Goal: Task Accomplishment & Management: Use online tool/utility

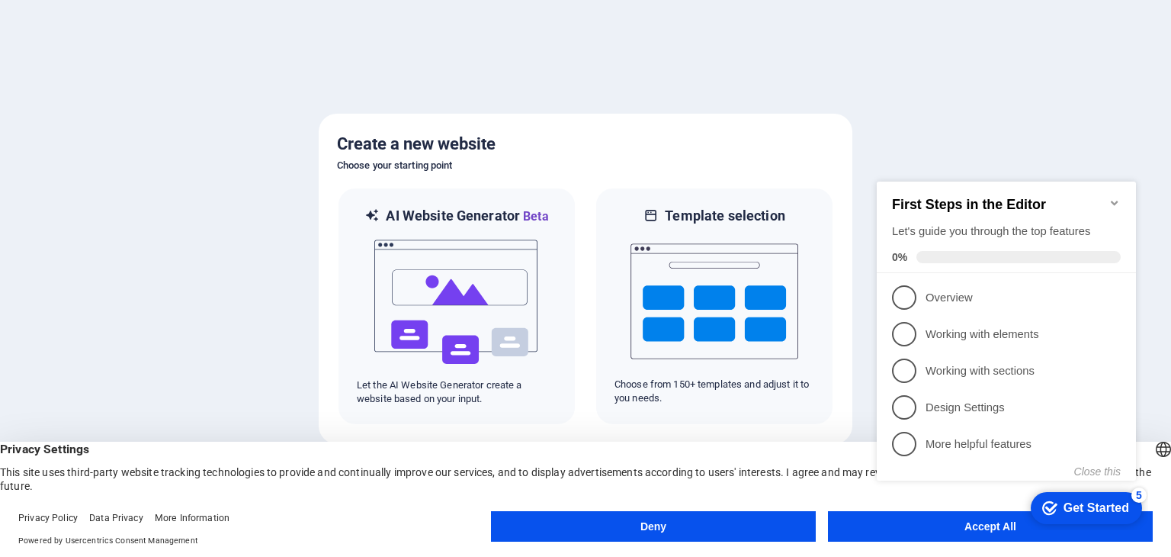
click at [1123, 192] on div "First Steps in the Editor Let's guide you through the top features 0%" at bounding box center [1006, 228] width 259 height 92
click at [1116, 197] on icon "Minimize checklist" at bounding box center [1115, 203] width 12 height 12
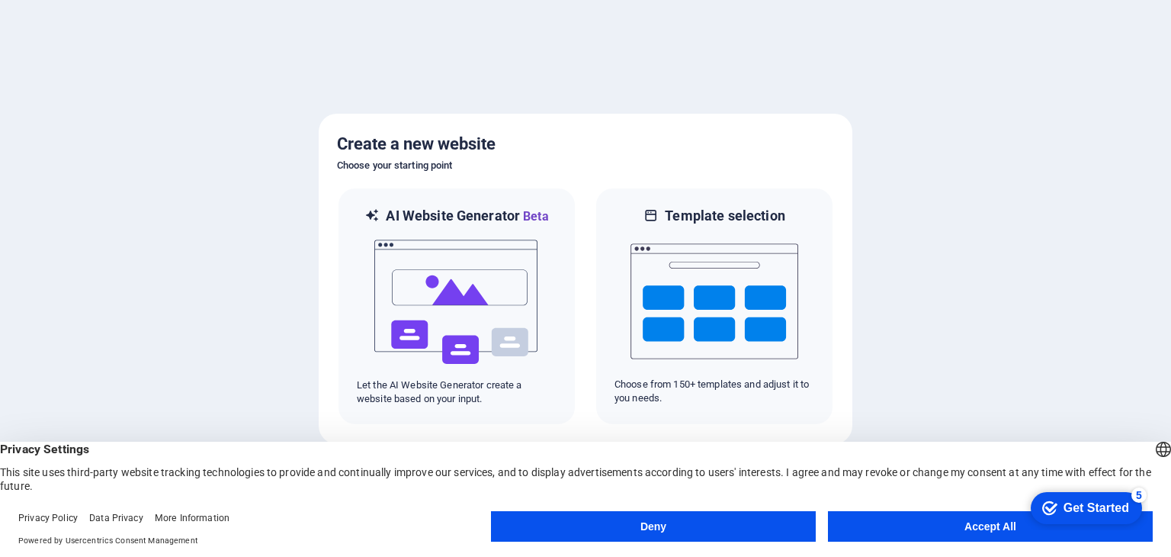
click at [991, 522] on button "Accept All" at bounding box center [990, 526] width 325 height 31
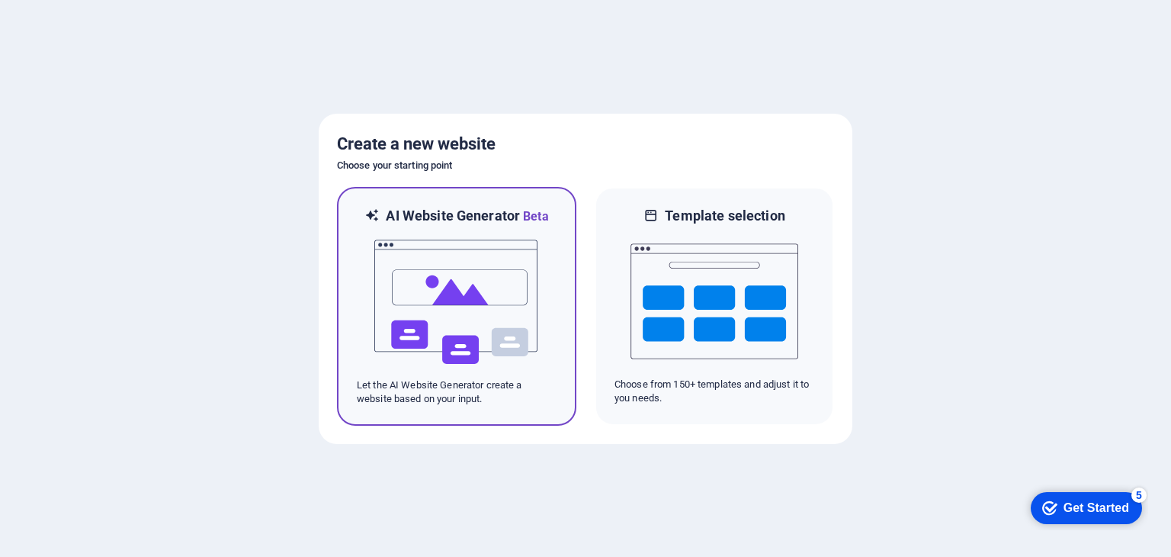
click at [467, 279] on img at bounding box center [457, 302] width 168 height 153
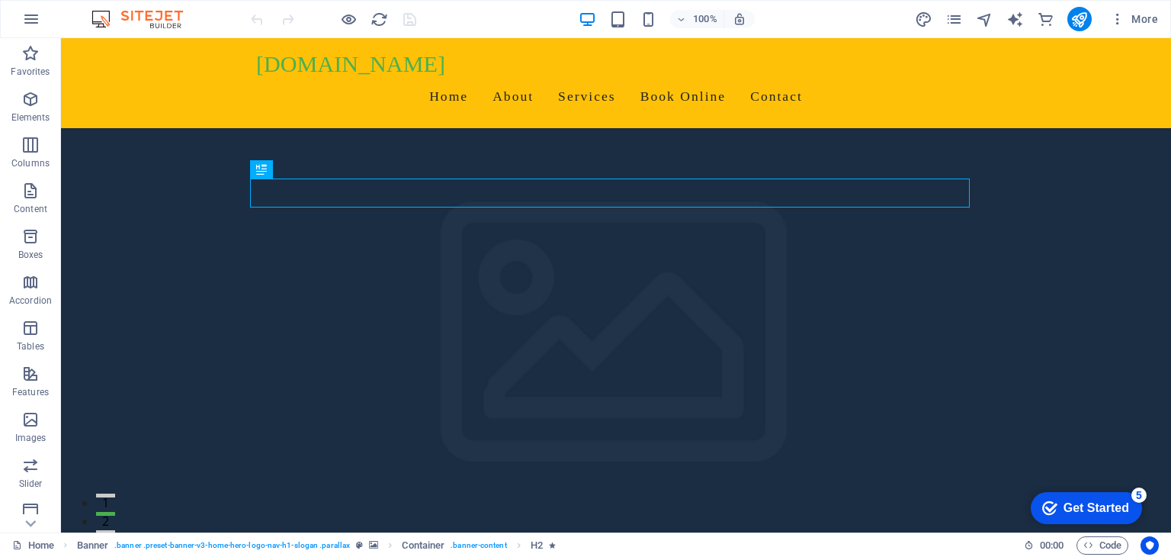
scroll to position [432, 0]
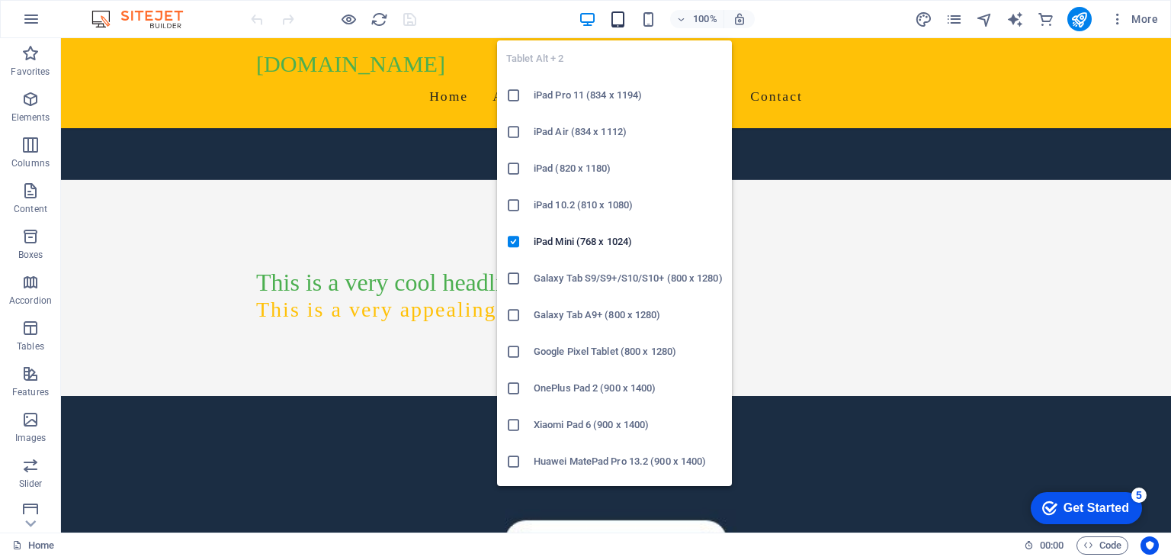
click at [619, 26] on icon "button" at bounding box center [618, 20] width 18 height 18
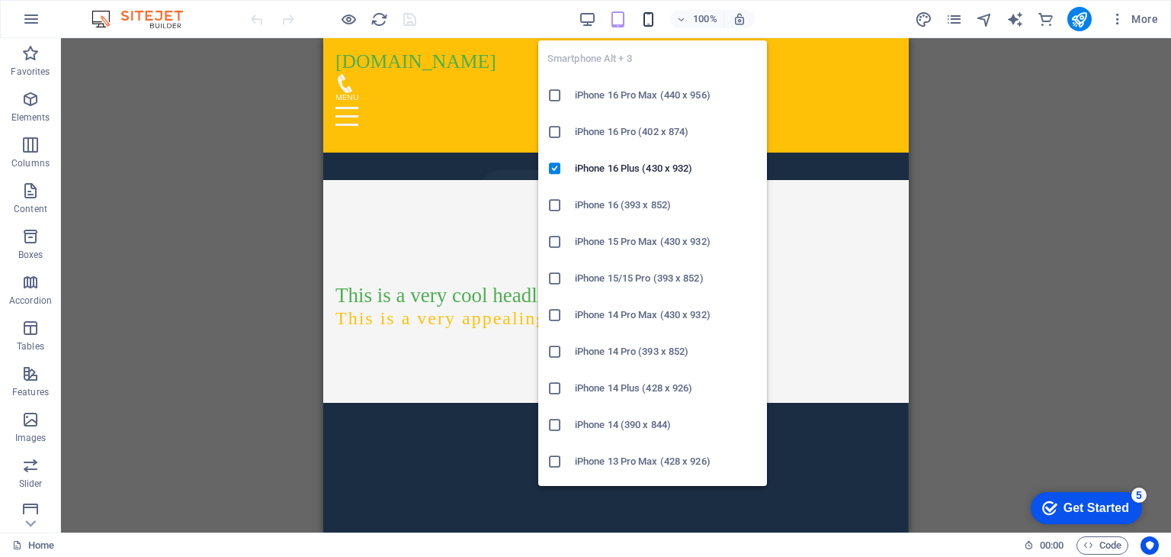
click at [656, 18] on icon "button" at bounding box center [649, 20] width 18 height 18
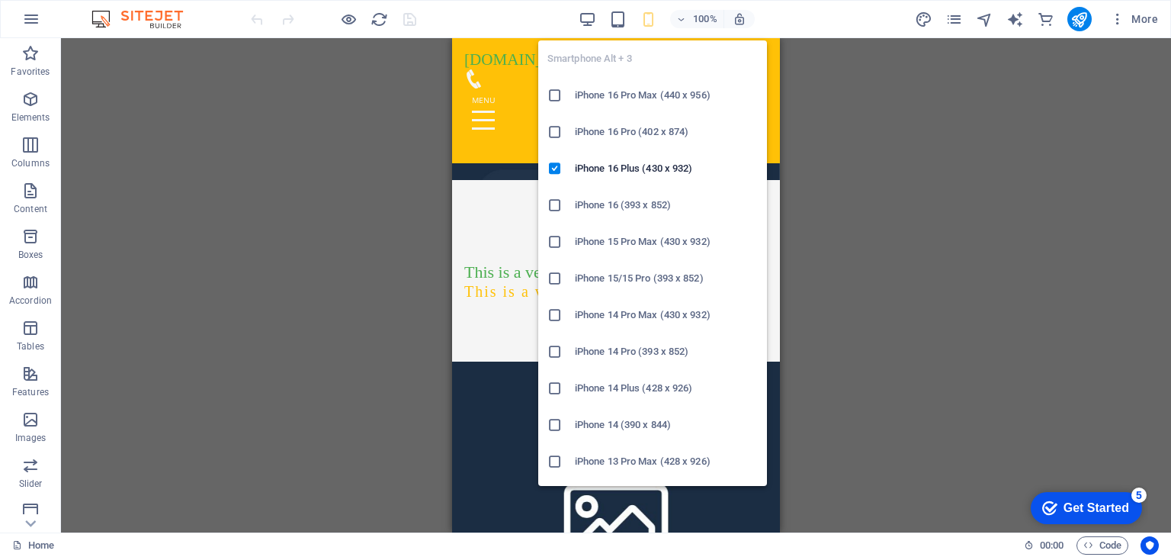
click at [598, 83] on li "iPhone 16 Pro Max (440 x 956)" at bounding box center [652, 95] width 229 height 37
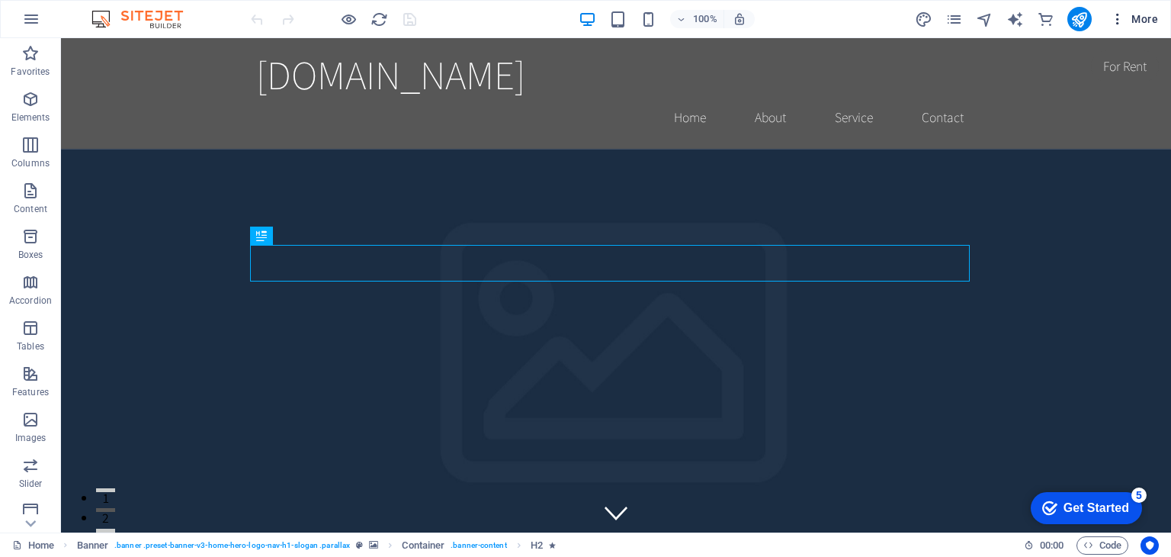
click at [1139, 23] on span "More" at bounding box center [1134, 18] width 48 height 15
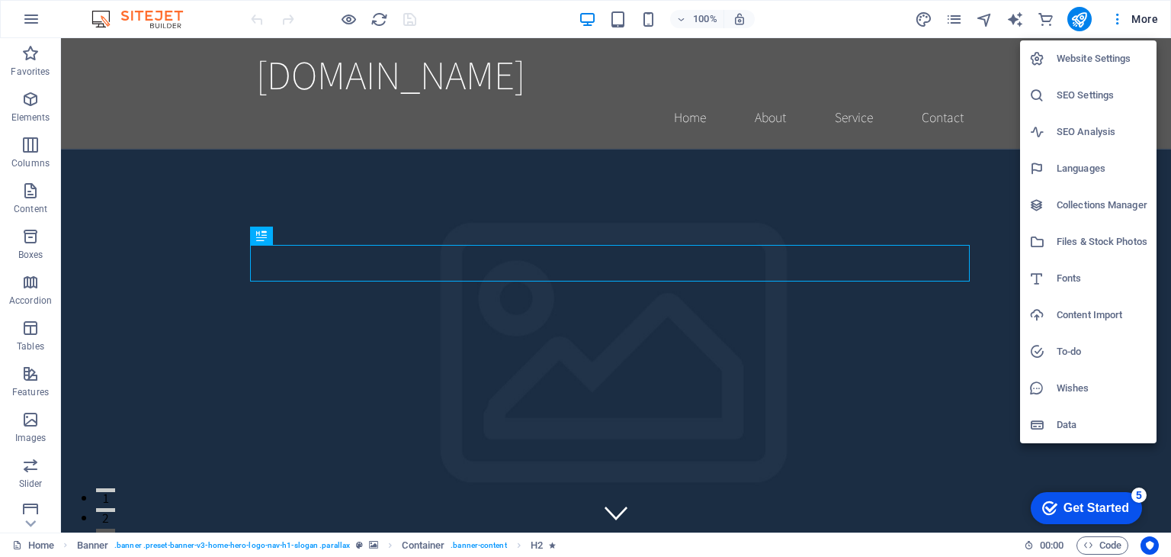
click at [1158, 455] on div at bounding box center [585, 278] width 1171 height 557
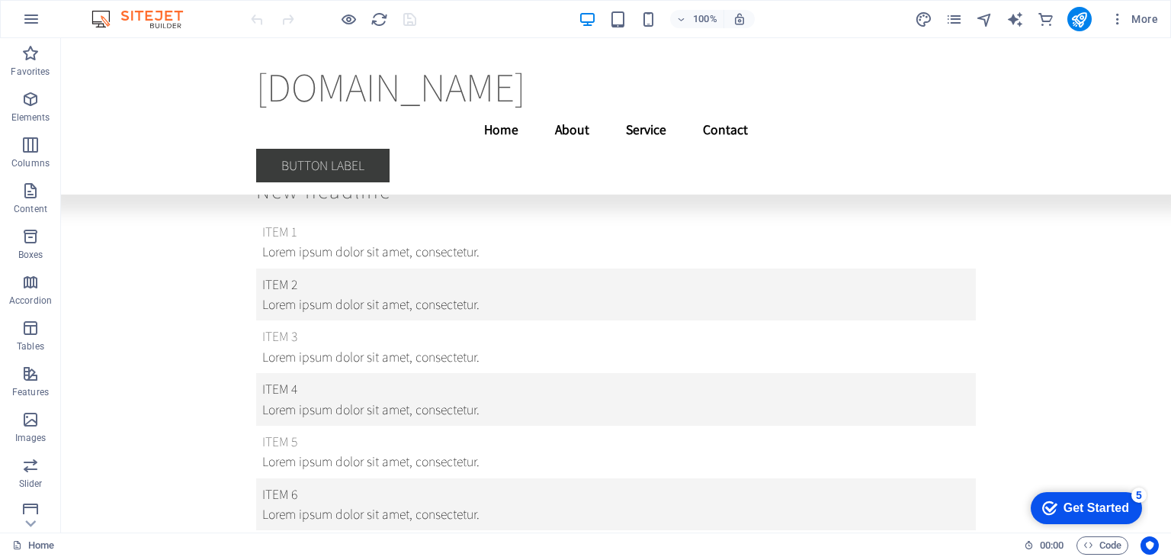
scroll to position [16923, 0]
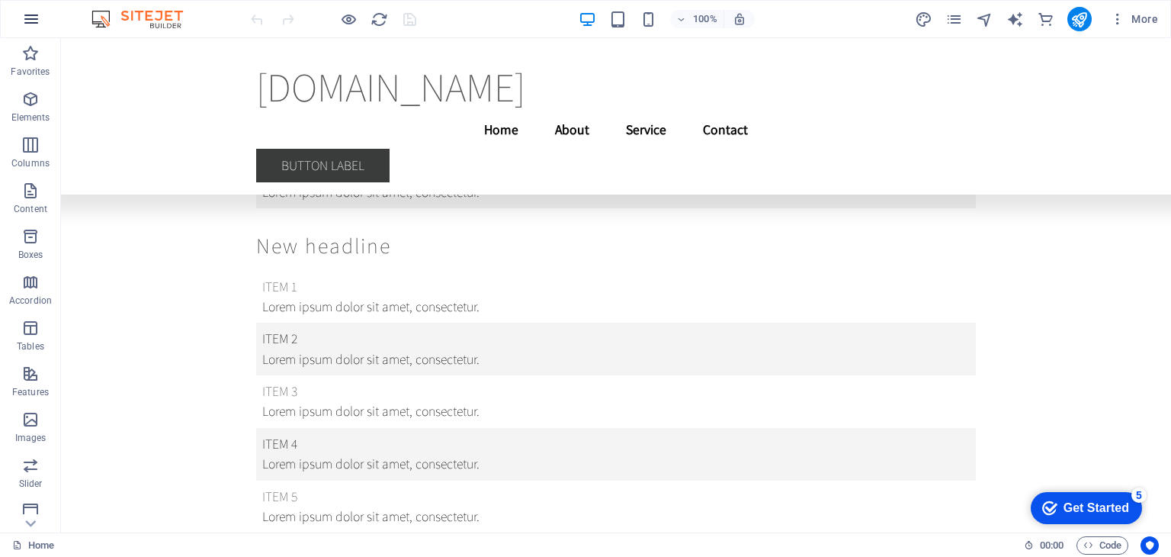
click at [31, 31] on button "button" at bounding box center [31, 19] width 37 height 37
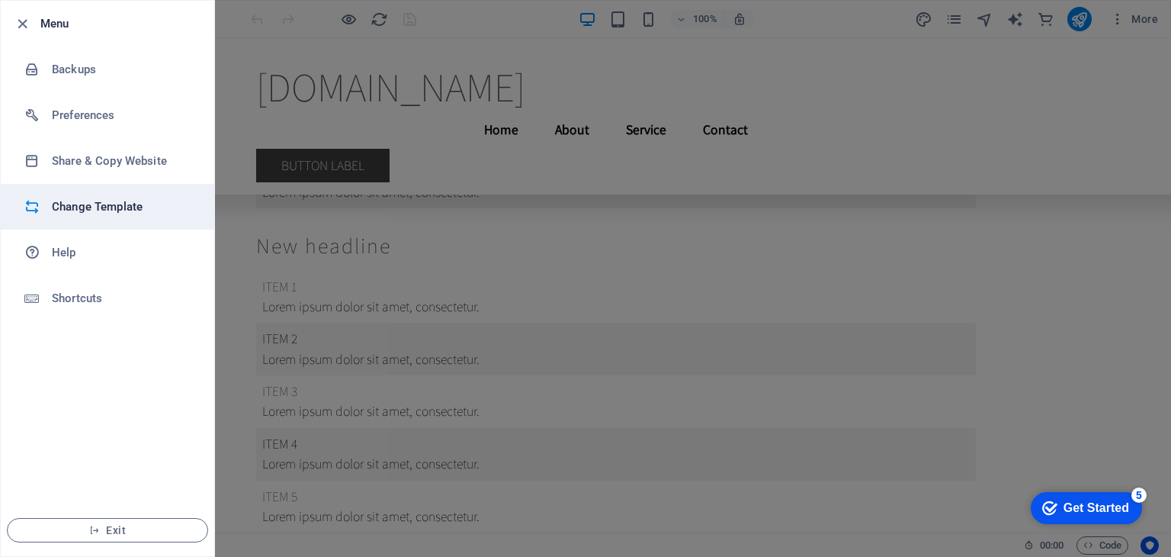
click at [104, 215] on h6 "Change Template" at bounding box center [122, 207] width 141 height 18
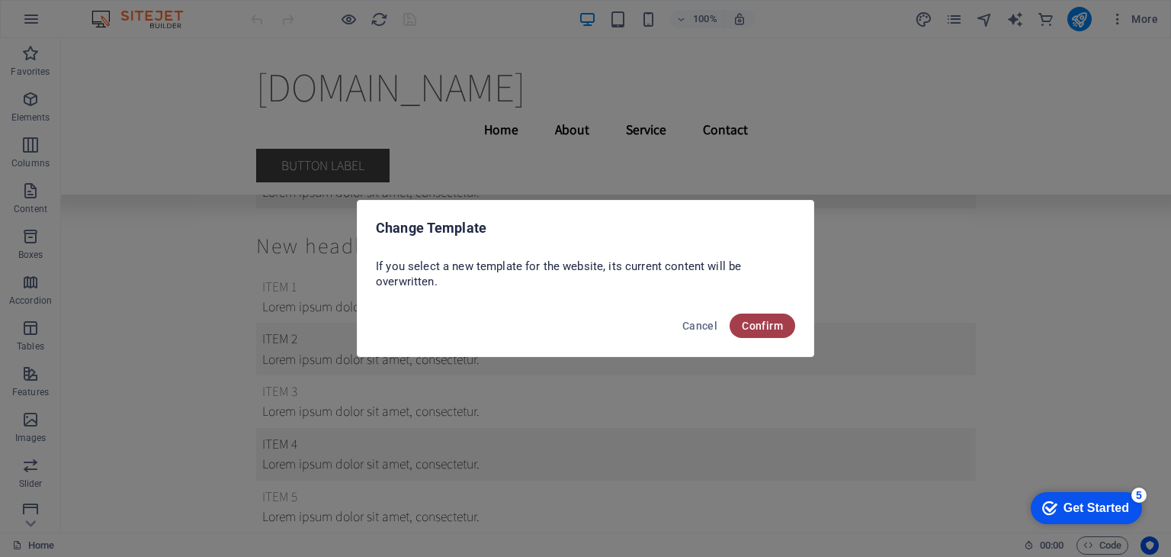
click at [757, 333] on button "Confirm" at bounding box center [763, 325] width 66 height 24
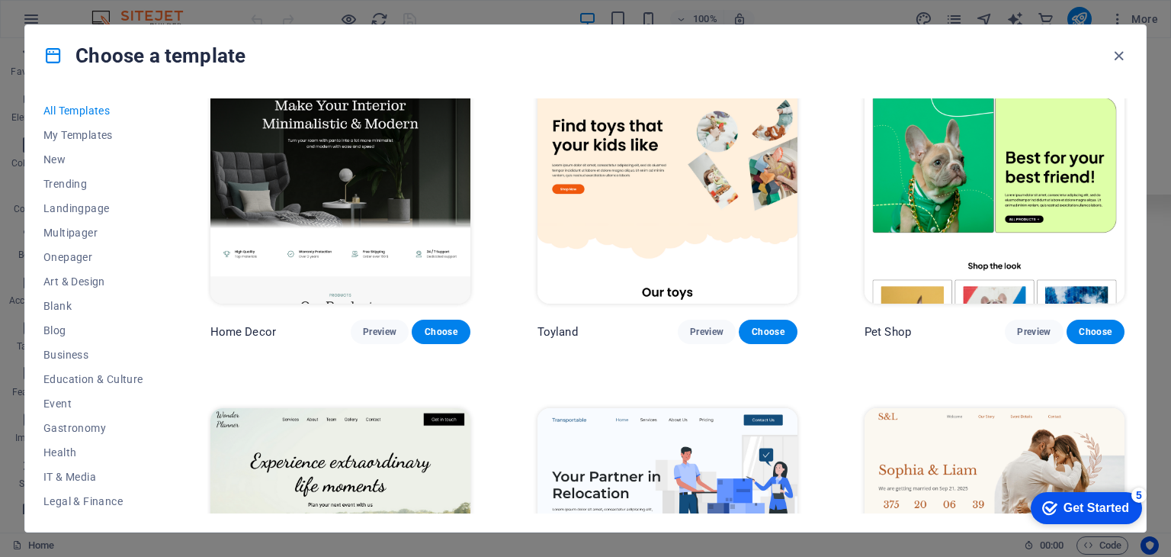
scroll to position [1089, 0]
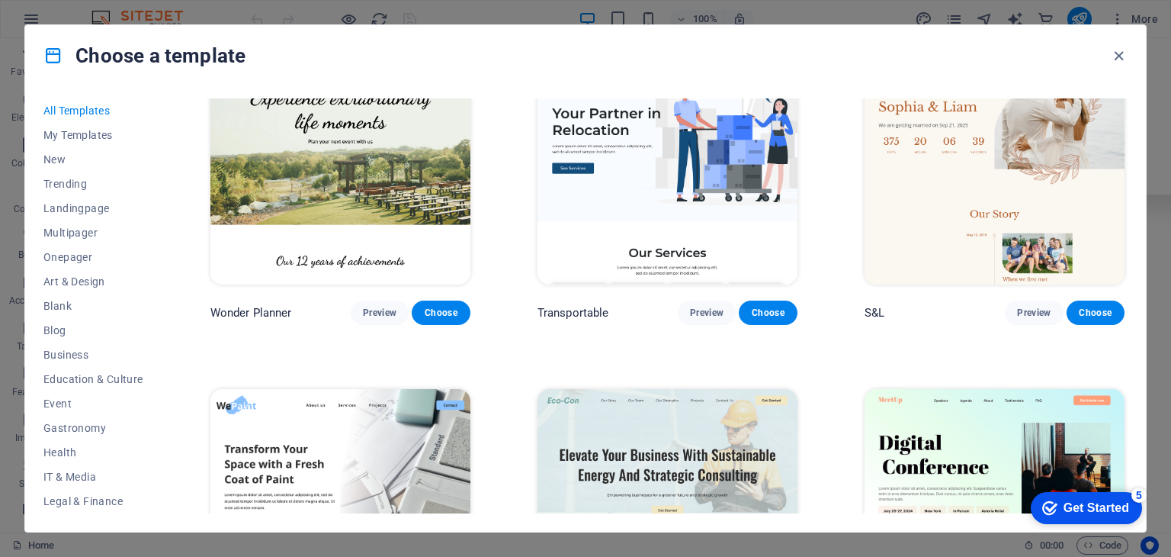
click at [159, 404] on div "All Templates My Templates New Trending Landingpage Multipager Onepager Art & D…" at bounding box center [102, 305] width 118 height 415
click at [66, 135] on span "Business" at bounding box center [93, 135] width 100 height 12
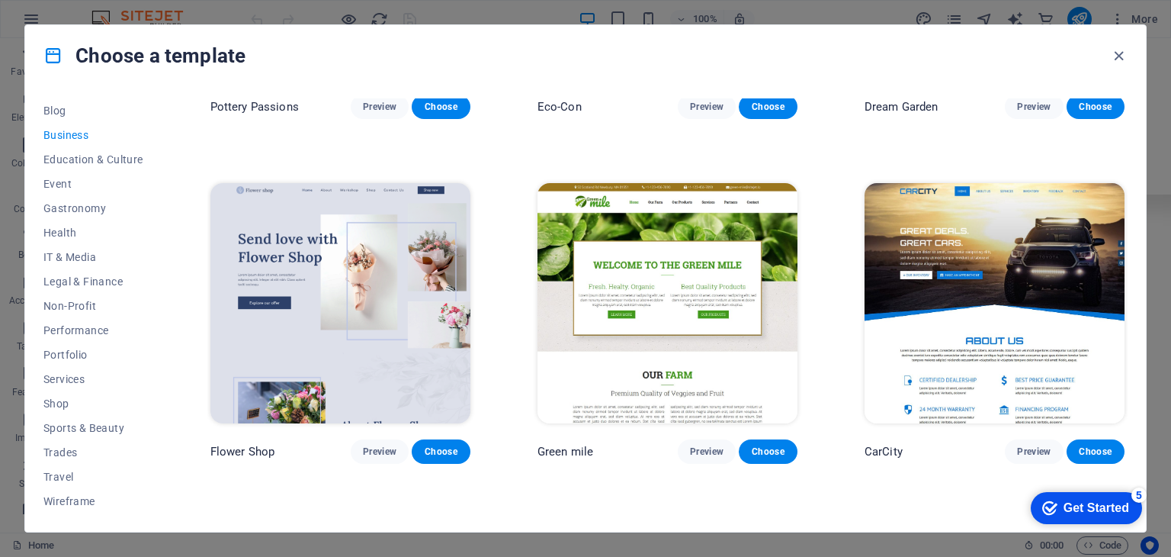
scroll to position [269, 0]
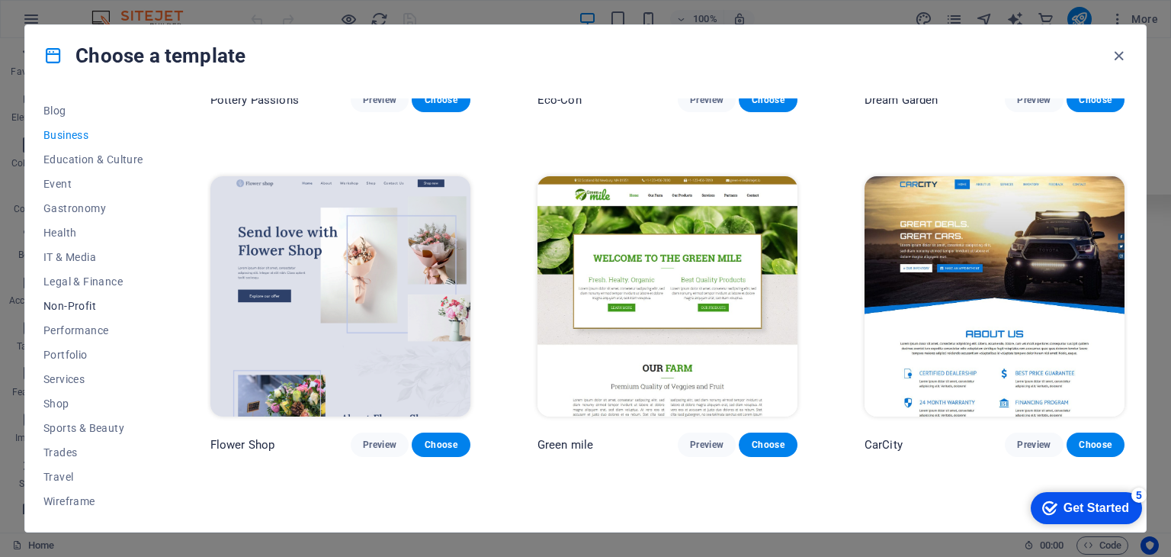
click at [64, 302] on span "Non-Profit" at bounding box center [93, 306] width 100 height 12
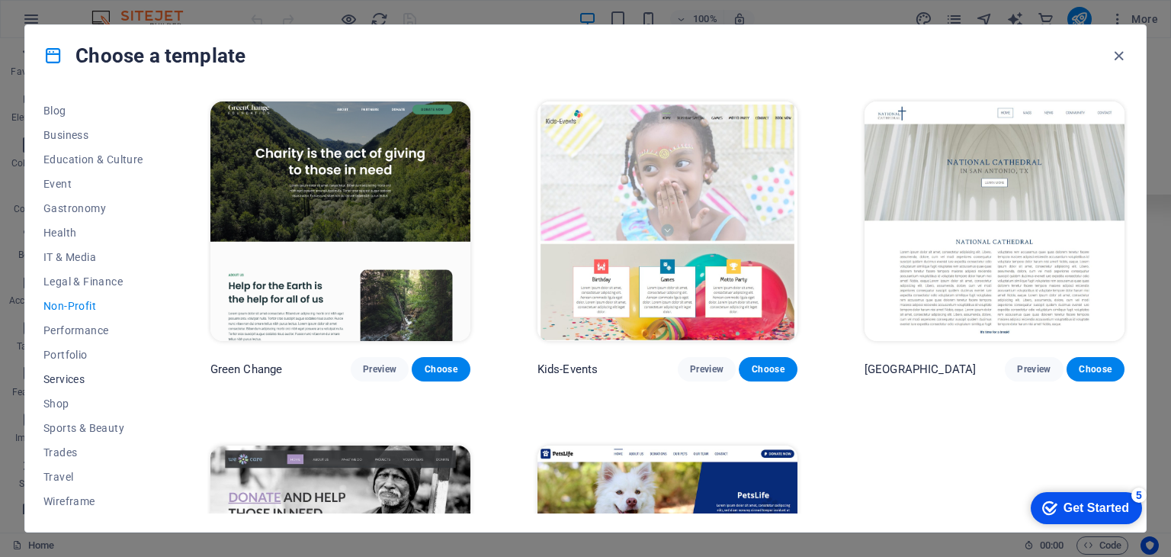
click at [63, 382] on span "Services" at bounding box center [93, 379] width 100 height 12
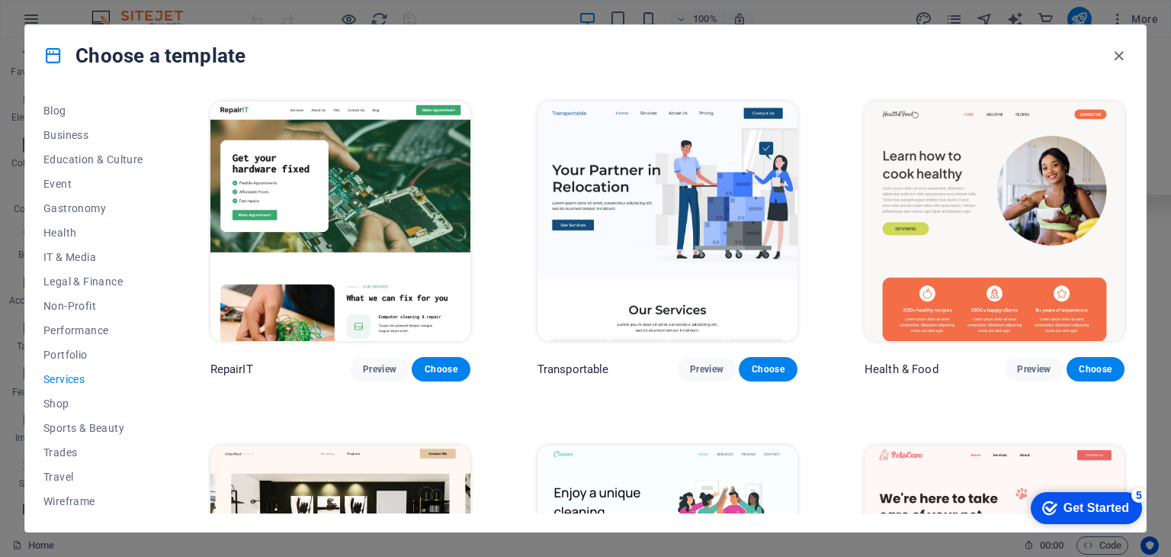
click at [1128, 266] on div "All Templates My Templates New Trending Landingpage Multipager Onepager Art & D…" at bounding box center [585, 308] width 1121 height 445
click at [1131, 236] on div "All Templates My Templates New Trending Landingpage Multipager Onepager Art & D…" at bounding box center [585, 308] width 1121 height 445
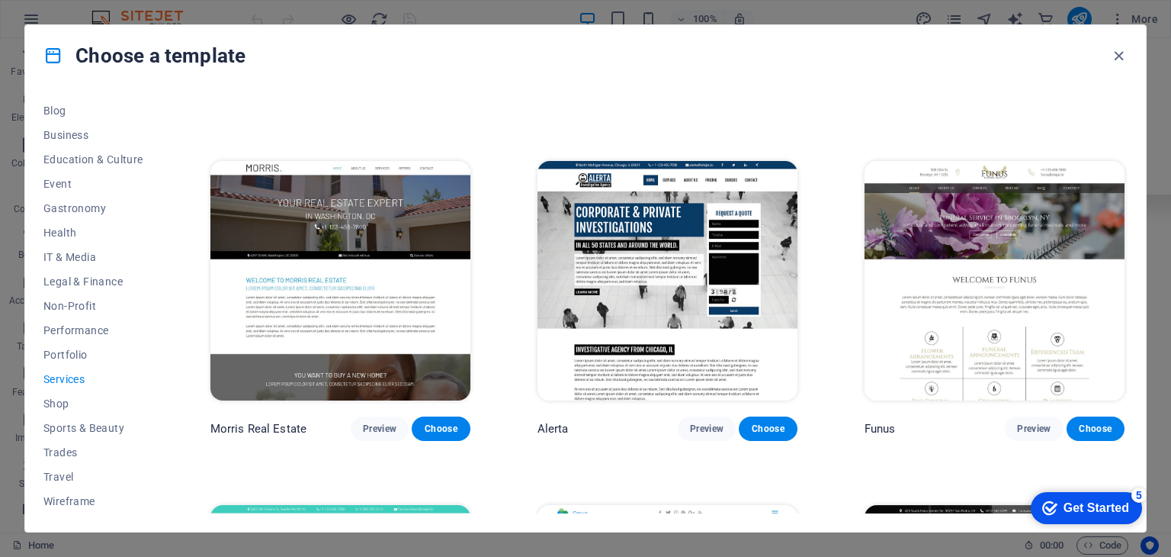
scroll to position [394, 0]
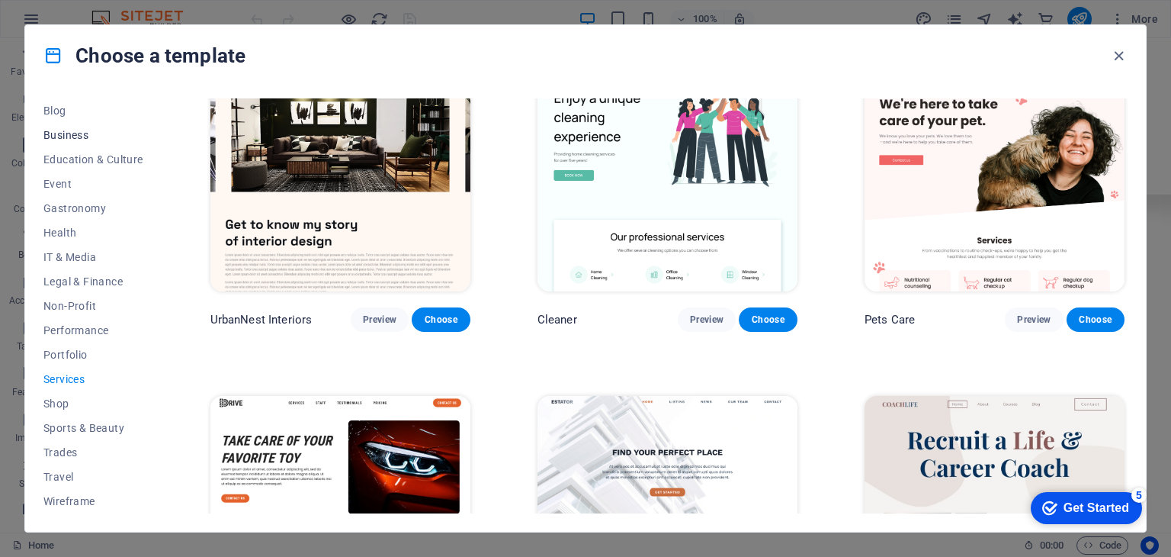
click at [69, 132] on span "Business" at bounding box center [93, 135] width 100 height 12
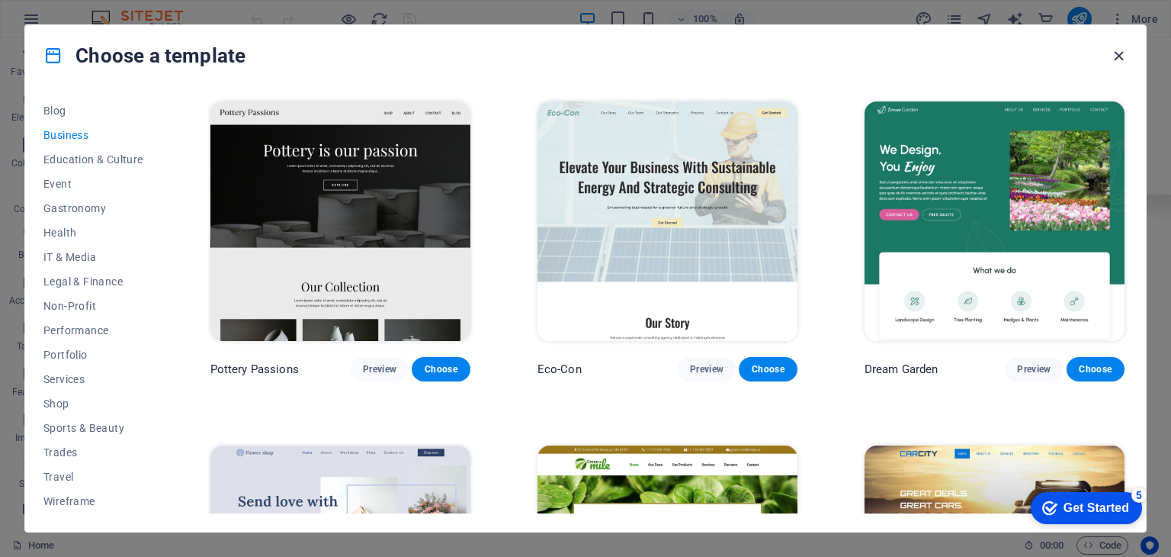
click at [1115, 50] on icon "button" at bounding box center [1119, 56] width 18 height 18
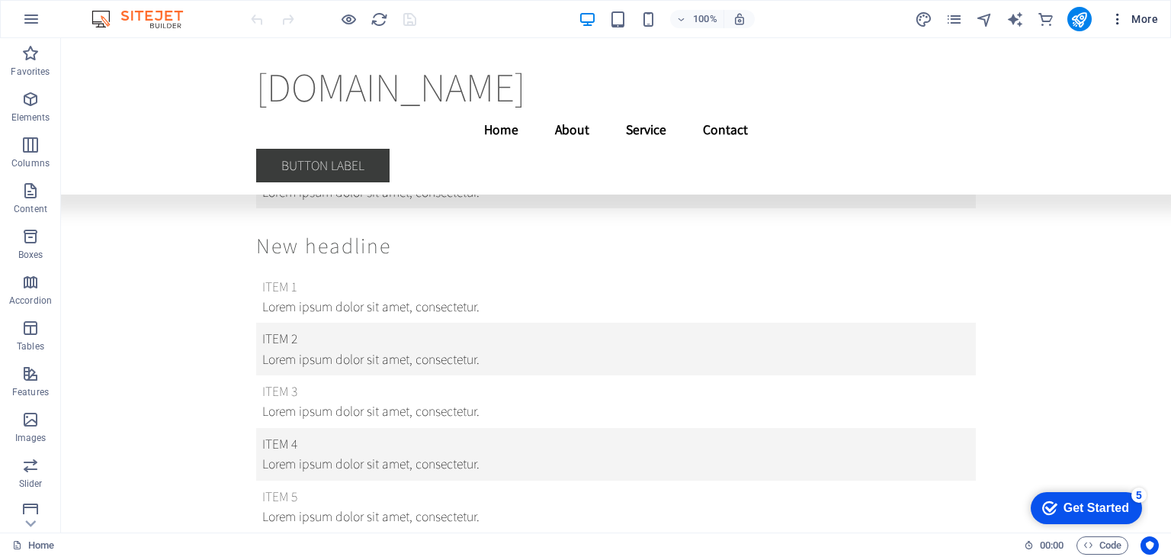
click at [1120, 21] on icon "button" at bounding box center [1117, 18] width 15 height 15
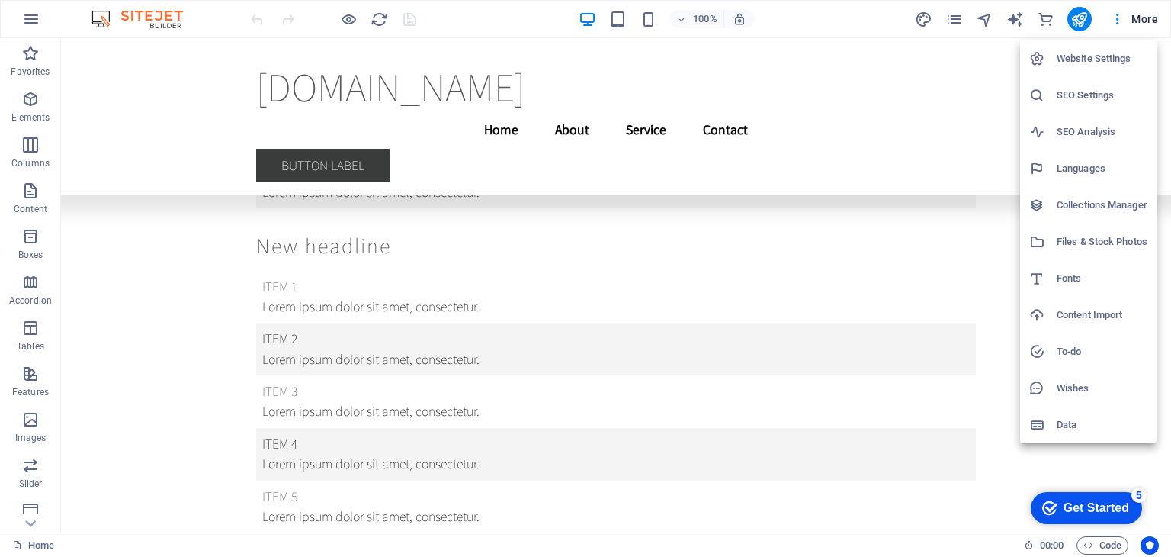
click at [26, 525] on div at bounding box center [585, 278] width 1171 height 557
